Goal: Task Accomplishment & Management: Manage account settings

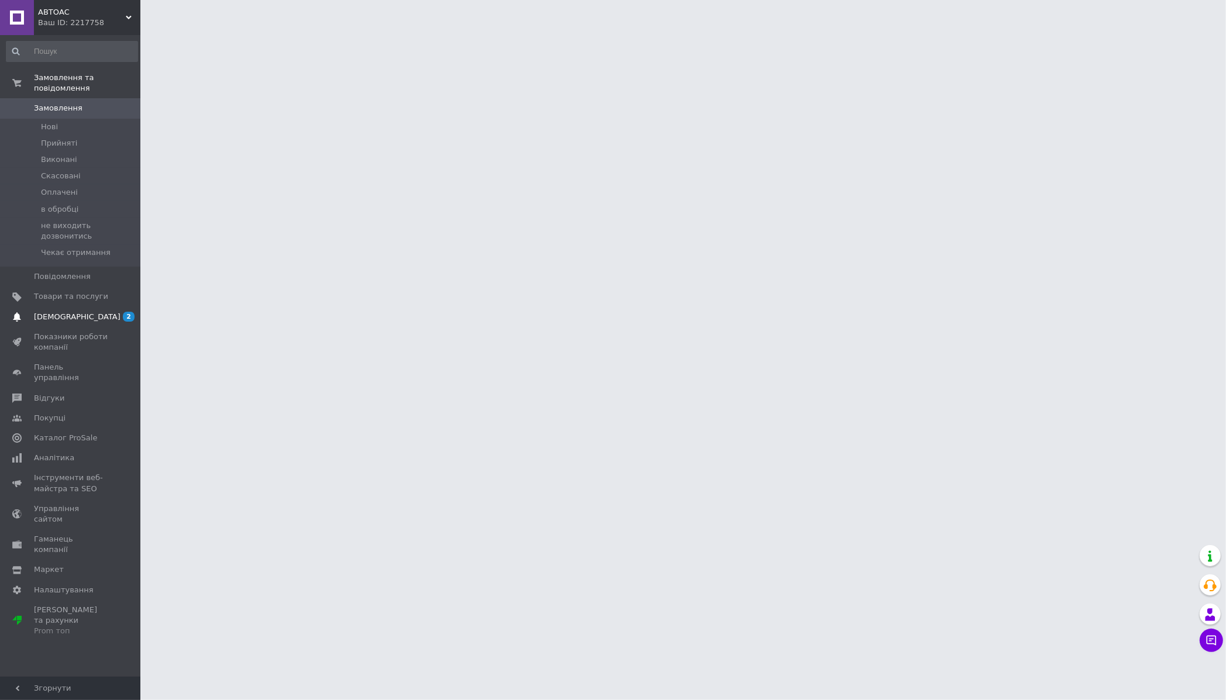
click at [81, 312] on span "[DEMOGRAPHIC_DATA]" at bounding box center [71, 317] width 74 height 11
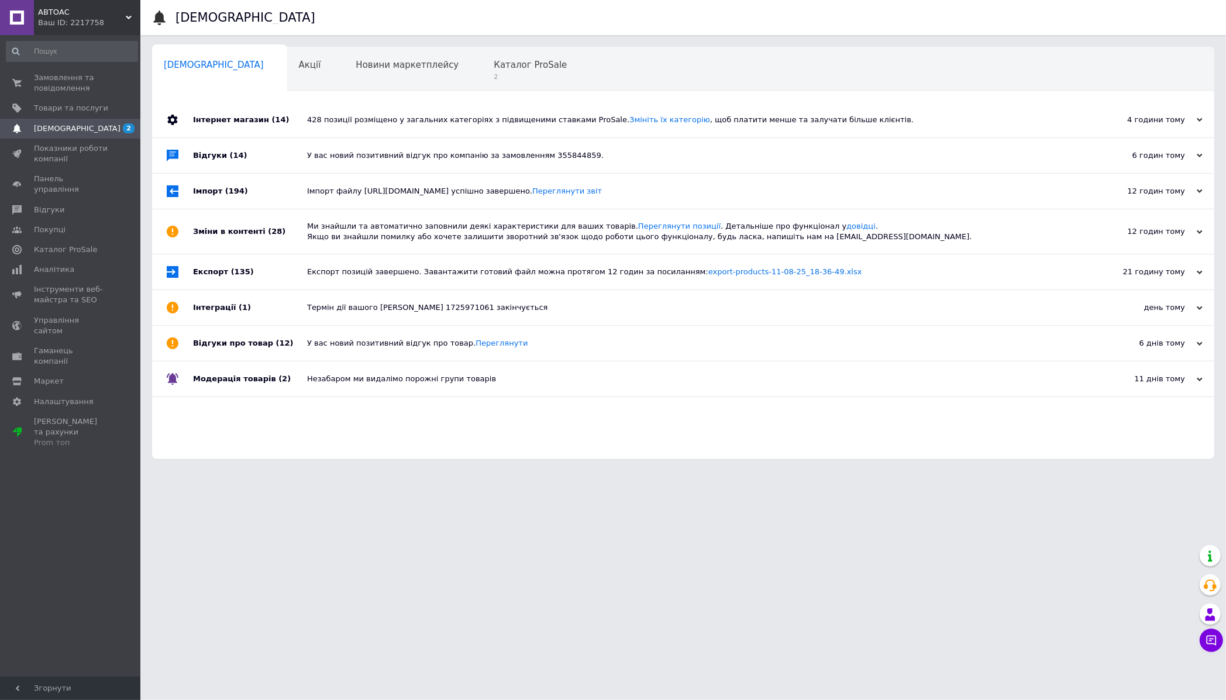
click at [280, 92] on div "Навчання та заходи 0" at bounding box center [216, 114] width 128 height 44
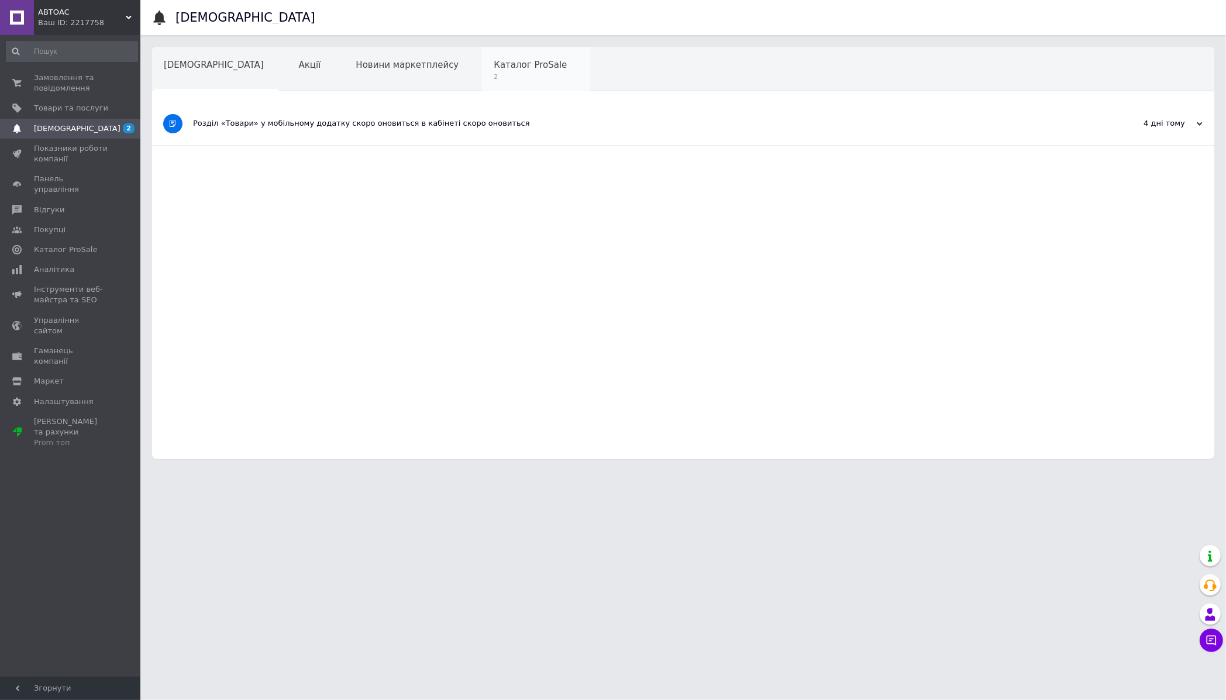
click at [494, 74] on span "2" at bounding box center [530, 77] width 73 height 9
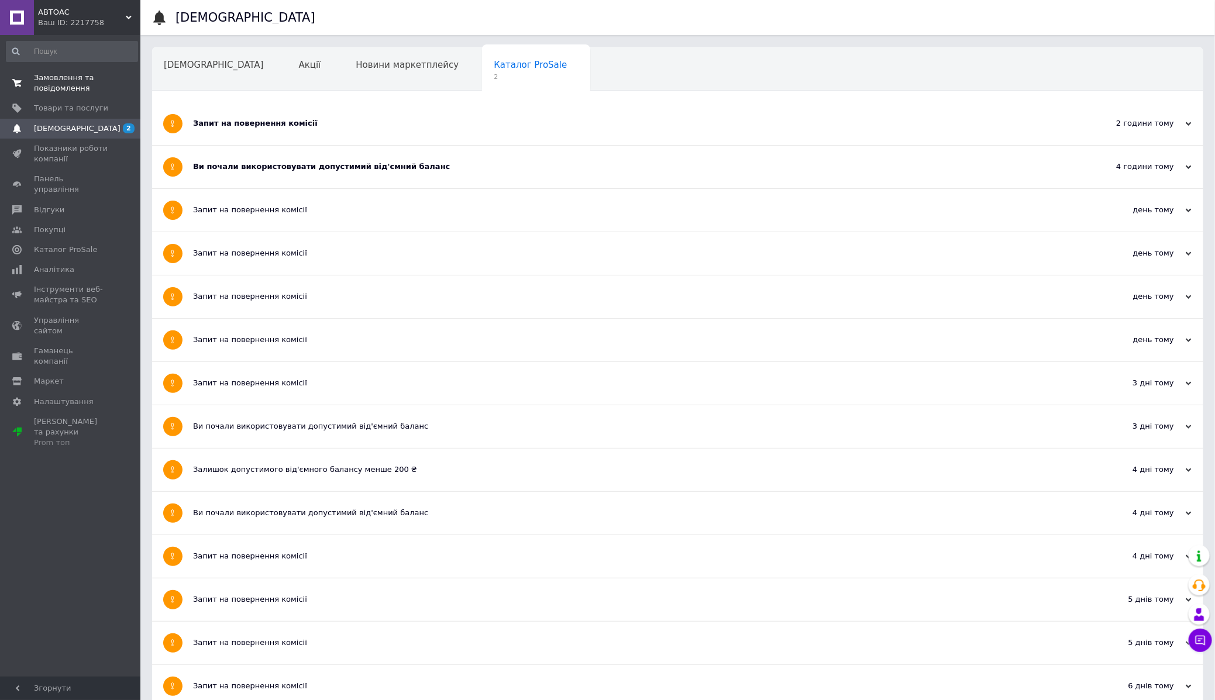
click at [60, 90] on span "Замовлення та повідомлення" at bounding box center [71, 83] width 74 height 21
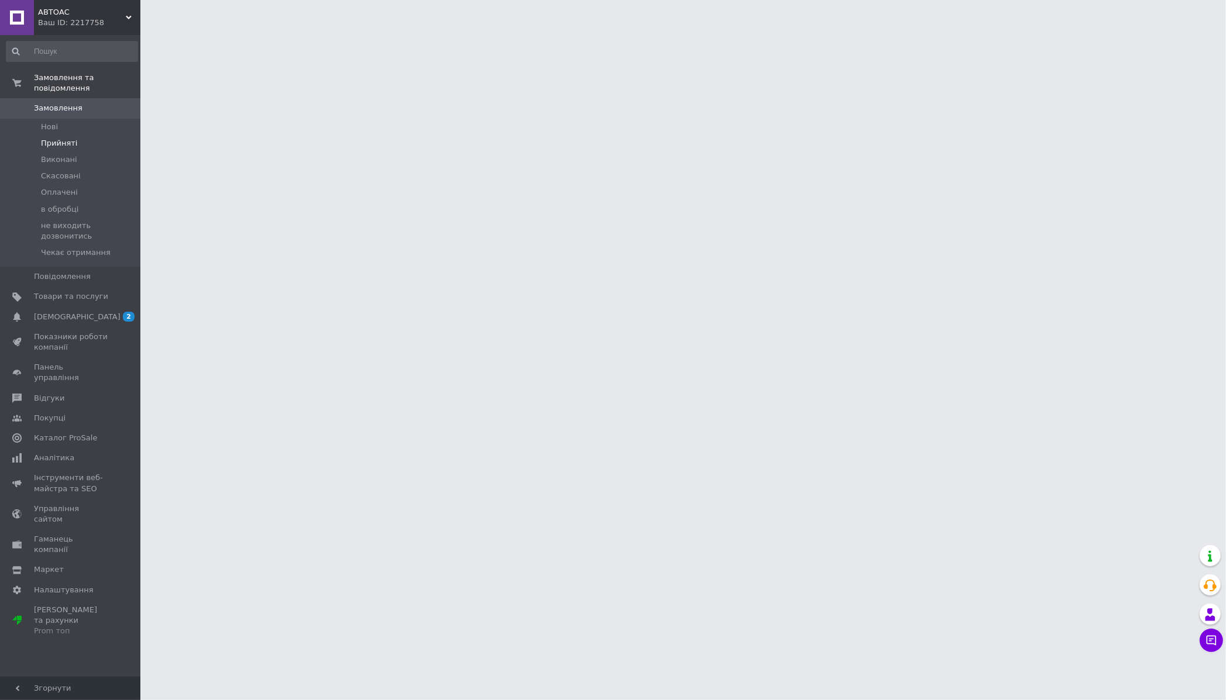
click at [68, 142] on span "Прийняті" at bounding box center [59, 143] width 36 height 11
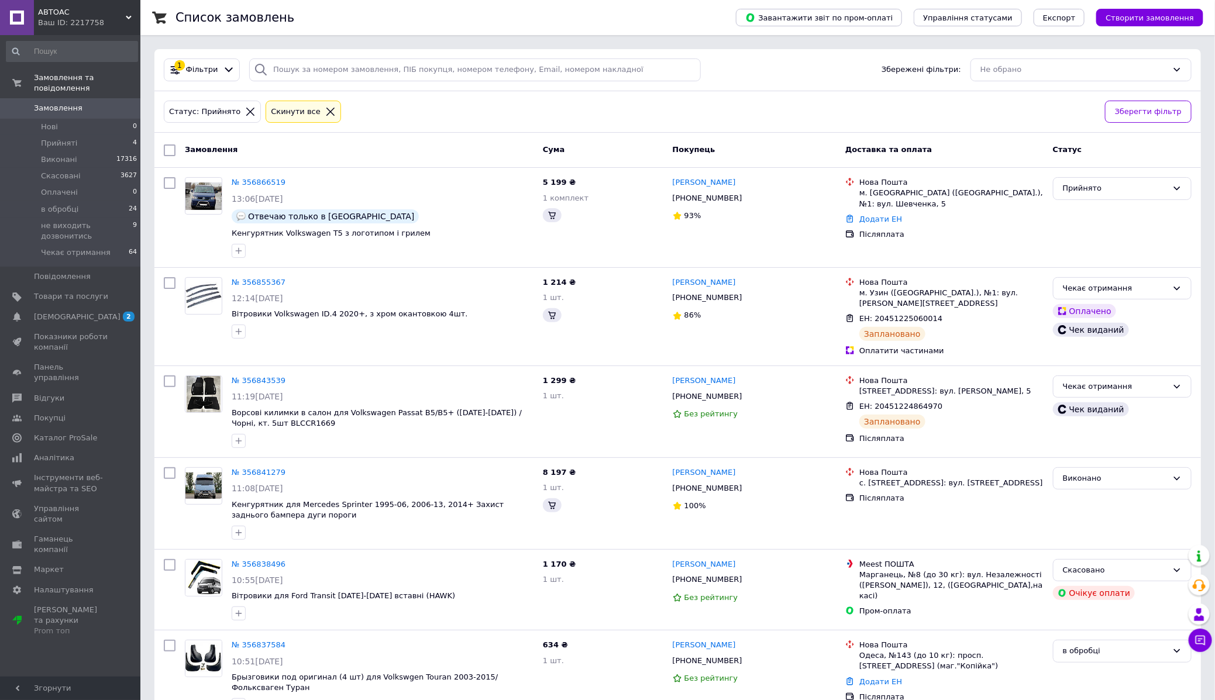
click at [81, 12] on span "АВТОАС" at bounding box center [82, 12] width 88 height 11
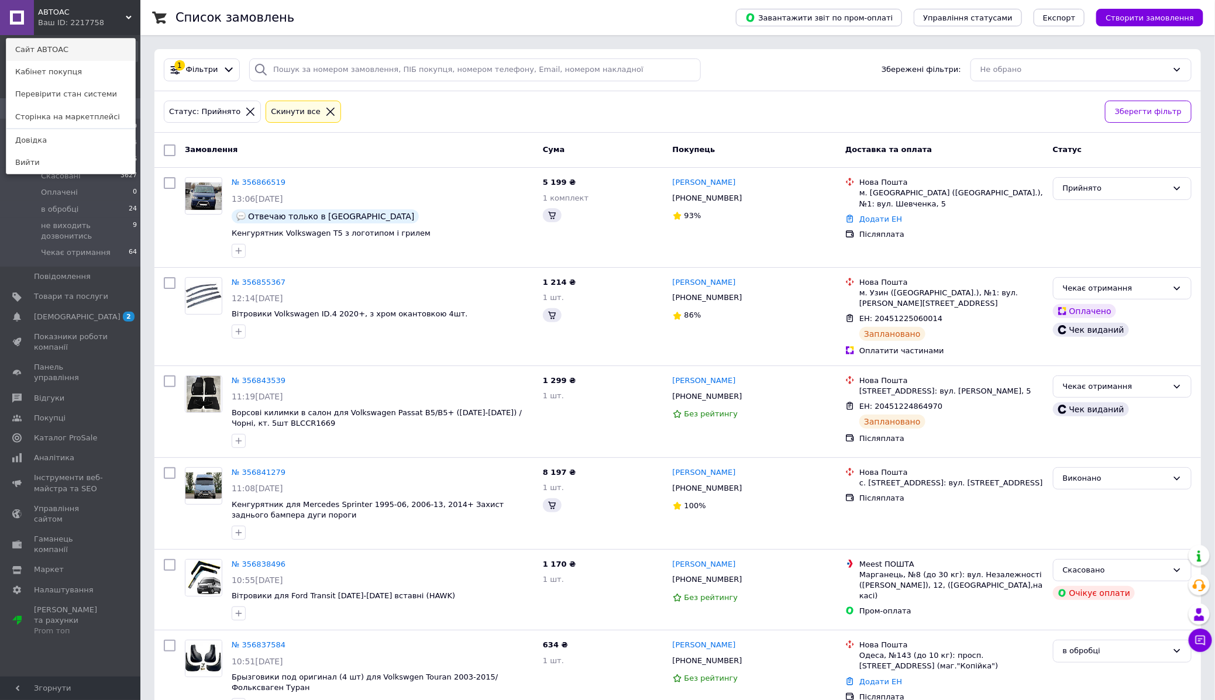
click at [44, 44] on link "Сайт АВТОАС" at bounding box center [70, 50] width 129 height 22
